Goal: Task Accomplishment & Management: Manage account settings

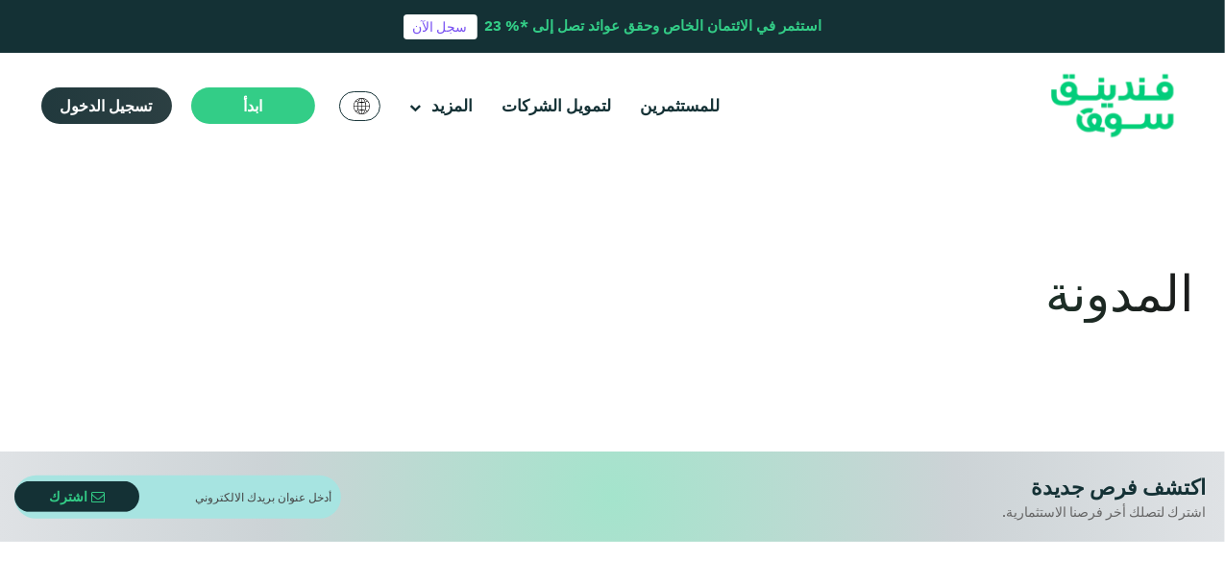
click at [105, 103] on span "تسجيل الدخول" at bounding box center [107, 105] width 92 height 19
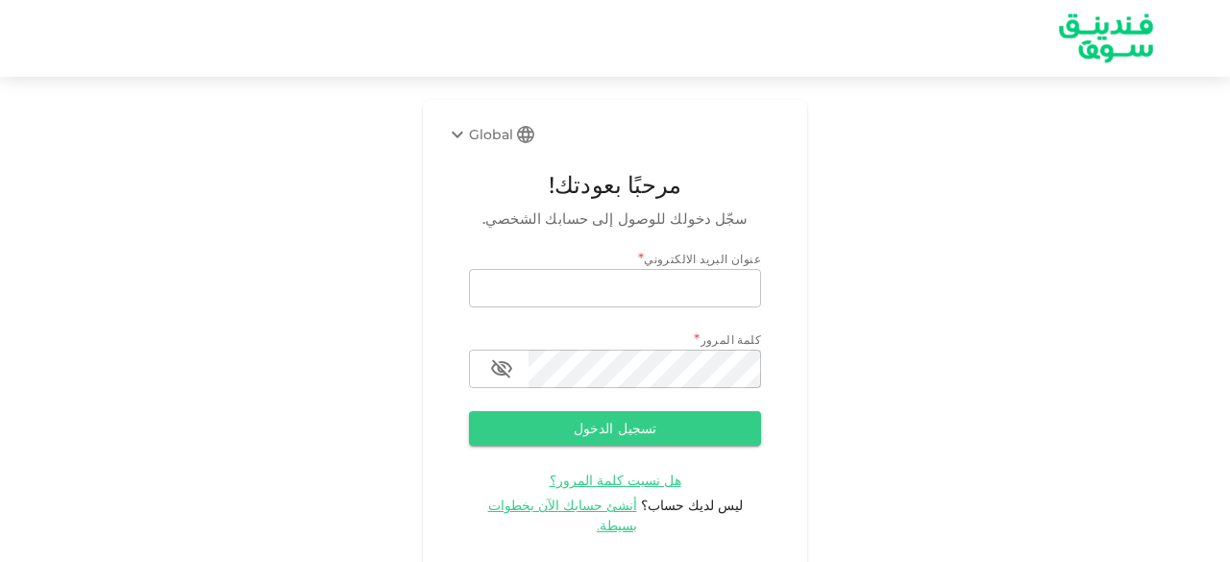
click at [565, 289] on input "email" at bounding box center [615, 288] width 292 height 38
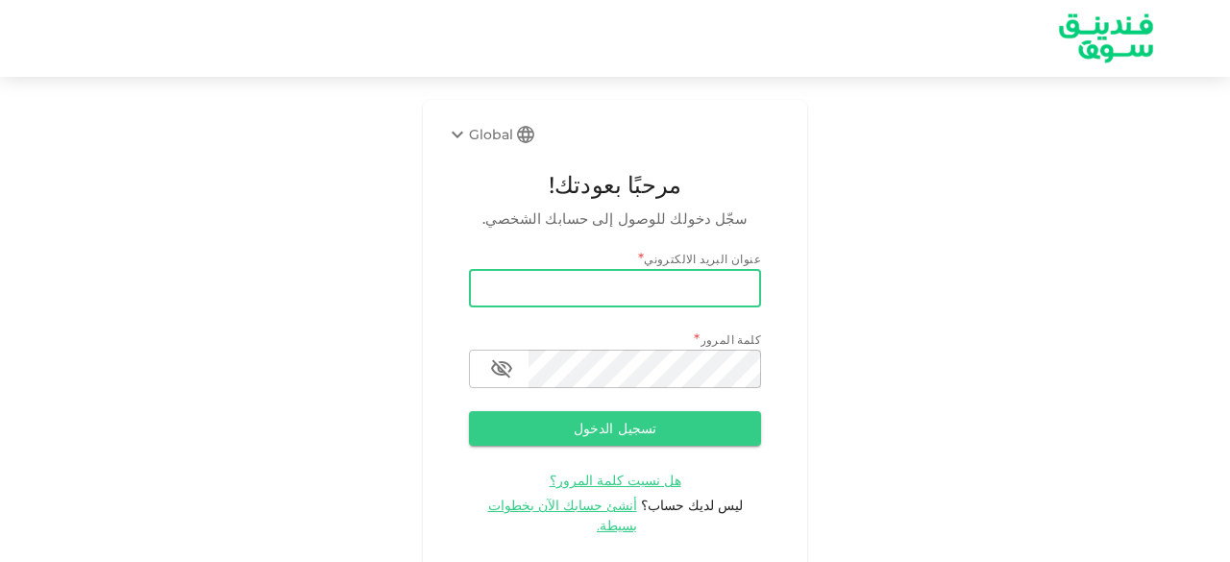
type input "salemalkalbani2@gmail.com"
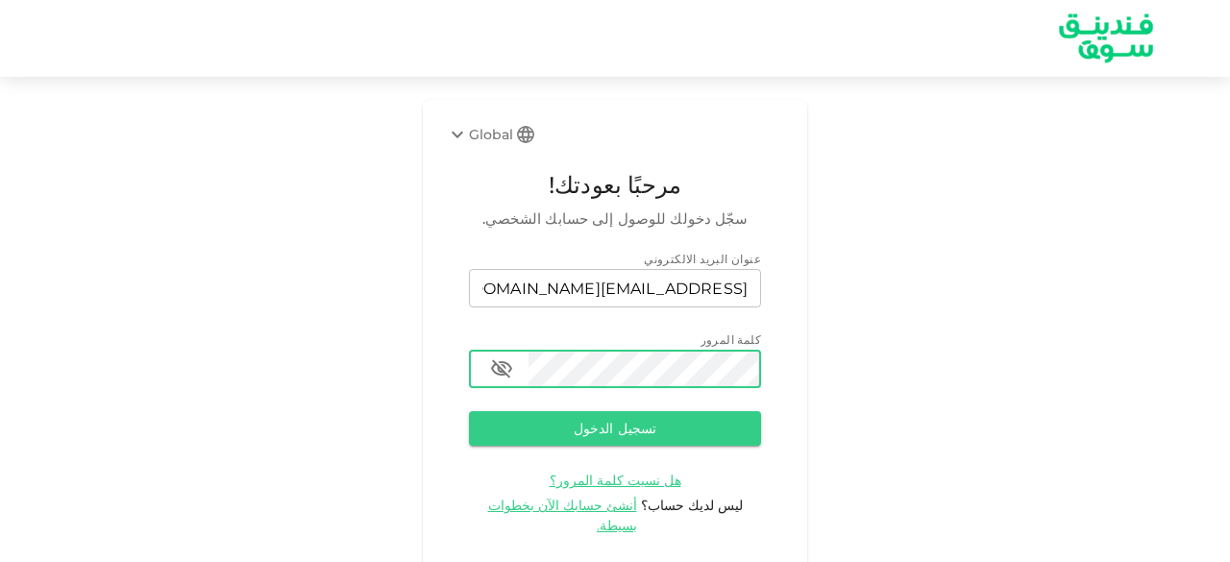
click at [469, 411] on button "تسجيل الدخول" at bounding box center [615, 428] width 292 height 35
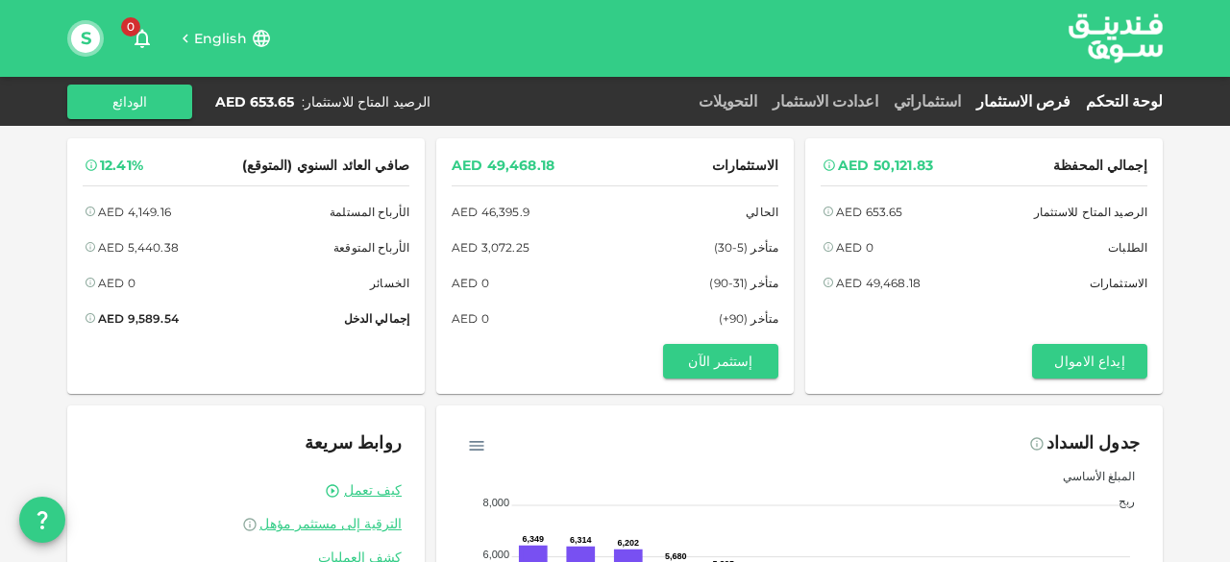
click at [1050, 98] on link "فرص الاستثمار" at bounding box center [1024, 101] width 110 height 18
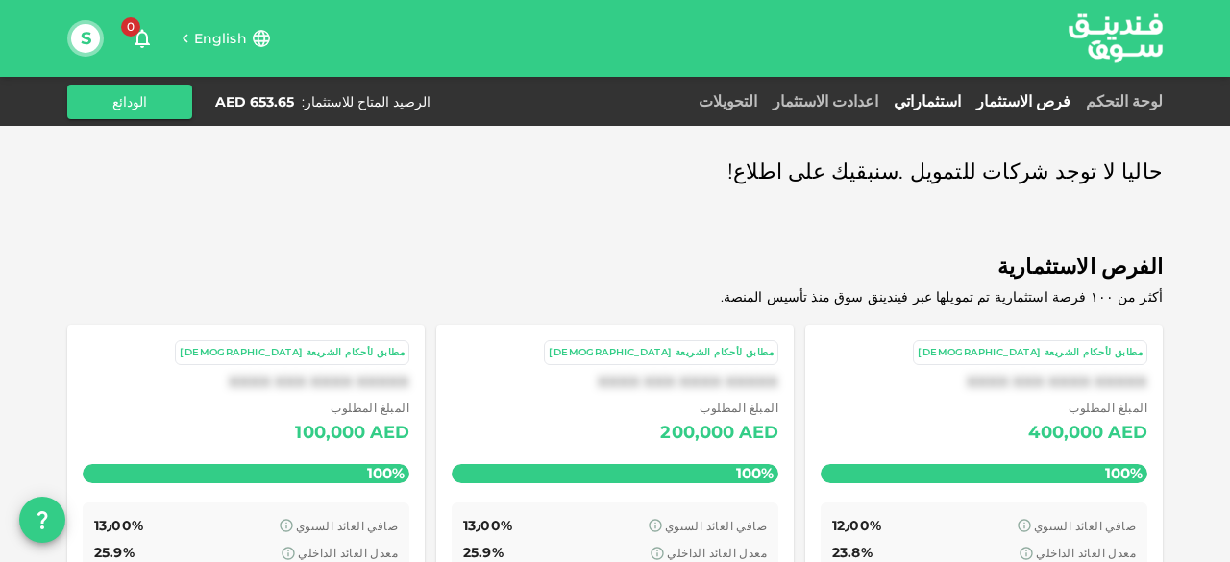
click at [969, 92] on link "استثماراتي" at bounding box center [927, 101] width 83 height 18
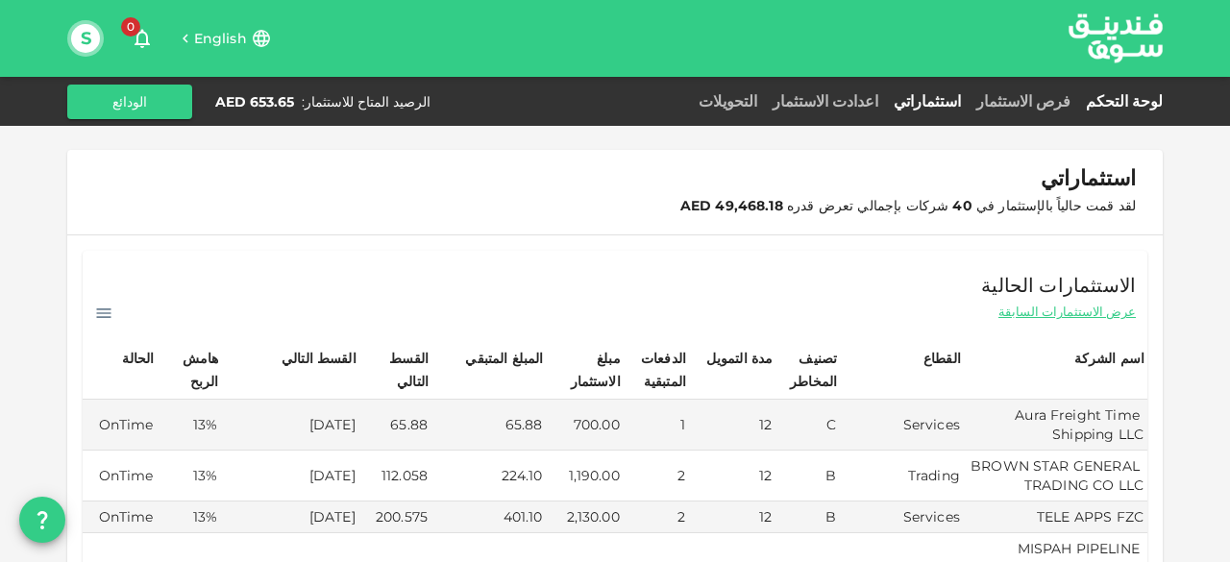
click at [1132, 95] on link "لوحة التحكم" at bounding box center [1120, 101] width 85 height 18
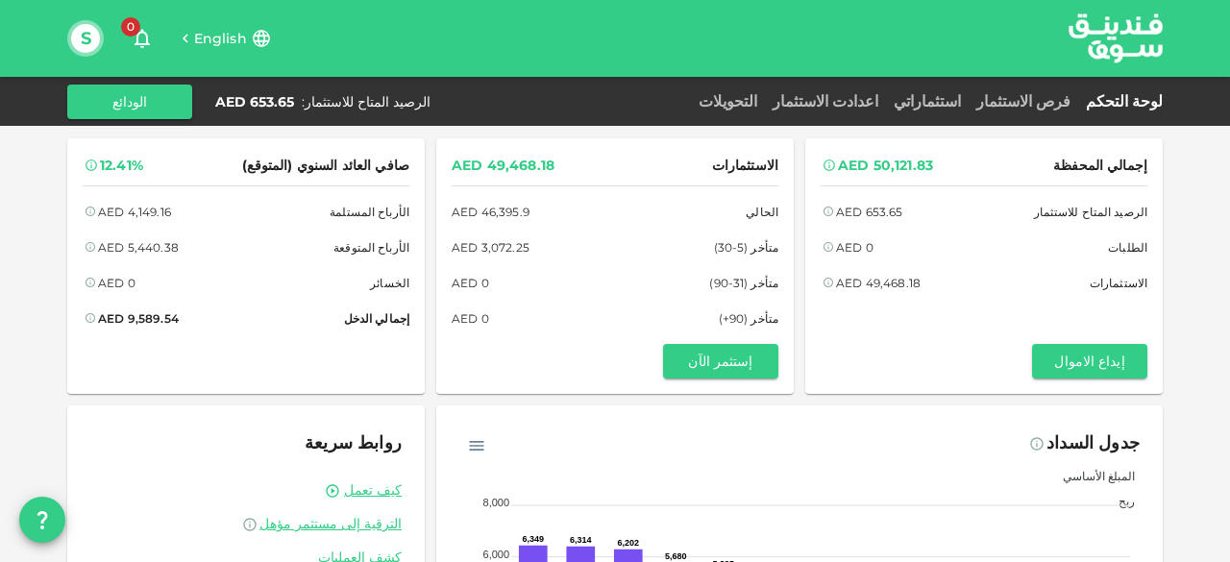
drag, startPoint x: 980, startPoint y: 97, endPoint x: 832, endPoint y: 128, distance: 151.2
click at [969, 97] on link "استثماراتي" at bounding box center [927, 101] width 83 height 18
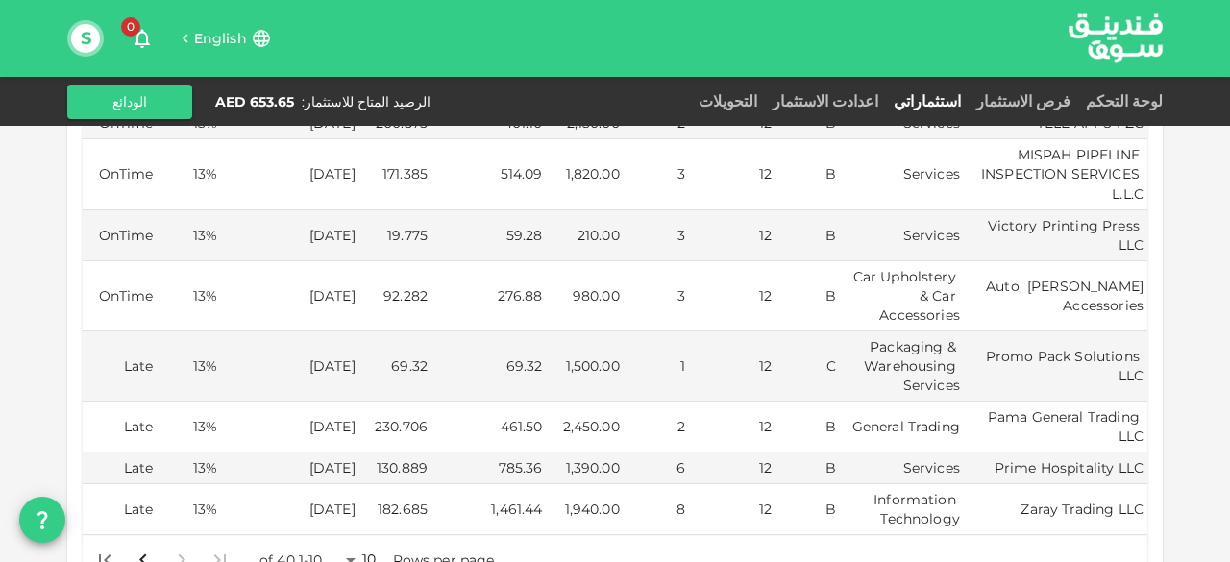
scroll to position [398, 0]
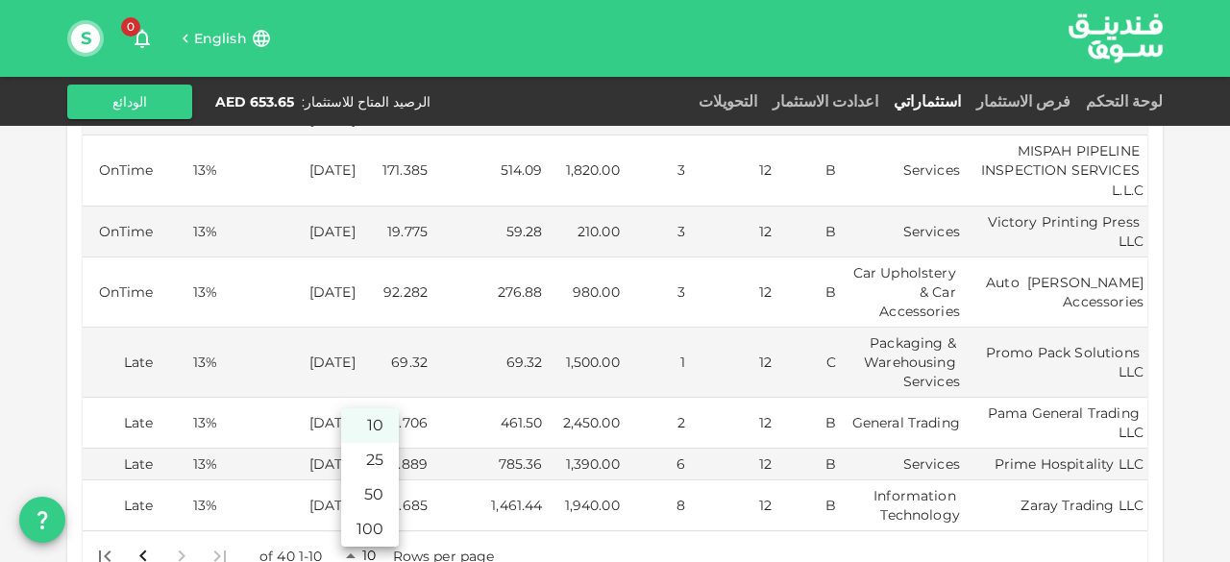
click at [356, 511] on body "English 0 S لوحة التحكم فرص الاستثمار استثماراتي اعدادت الاستثمار التحويلات الر…" at bounding box center [615, 281] width 1230 height 562
click at [367, 496] on li "50" at bounding box center [370, 495] width 58 height 35
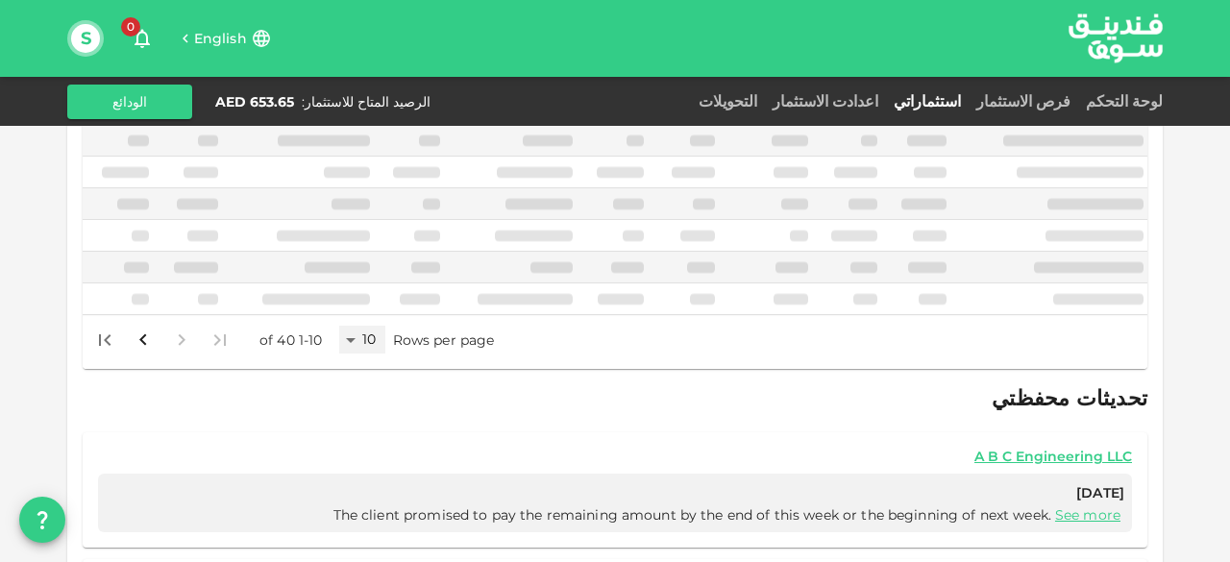
scroll to position [394, 0]
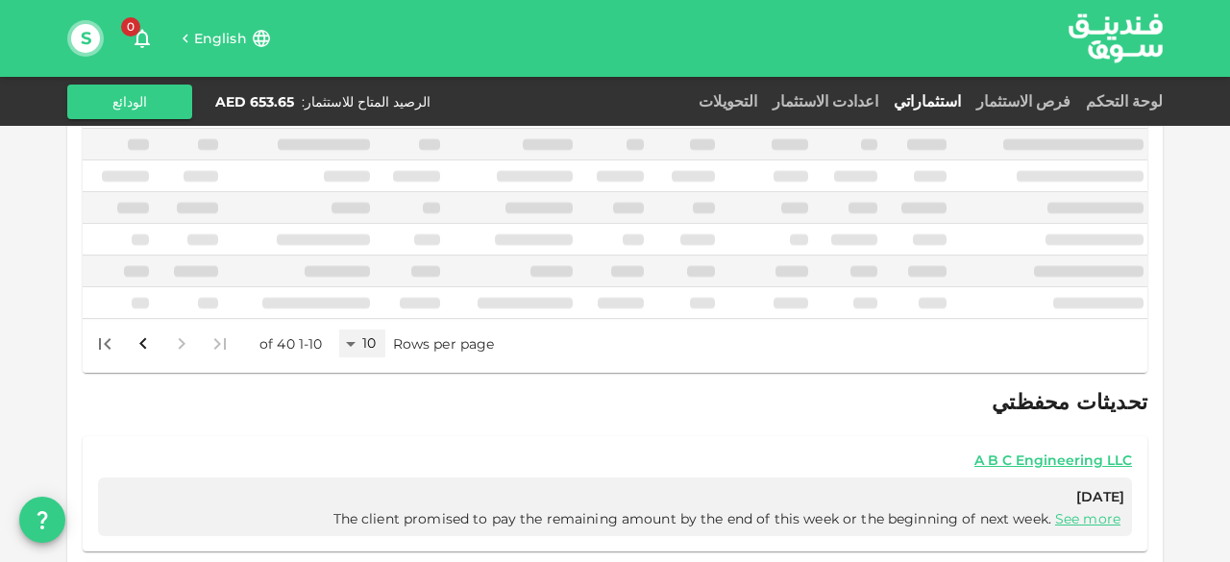
type input "50"
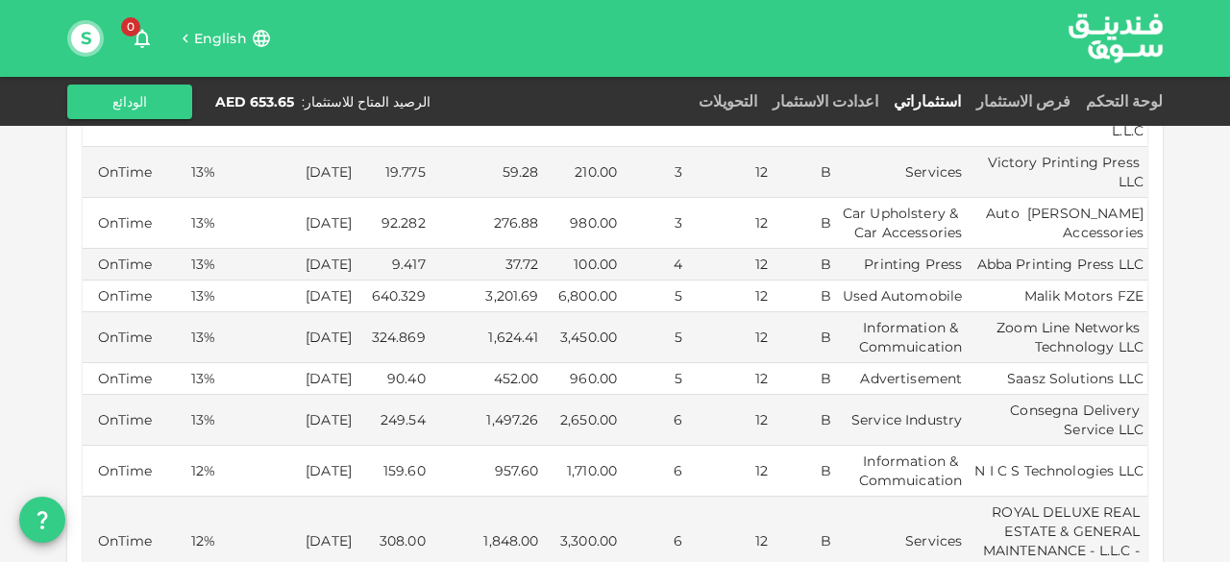
scroll to position [384, 0]
